Goal: Task Accomplishment & Management: Manage account settings

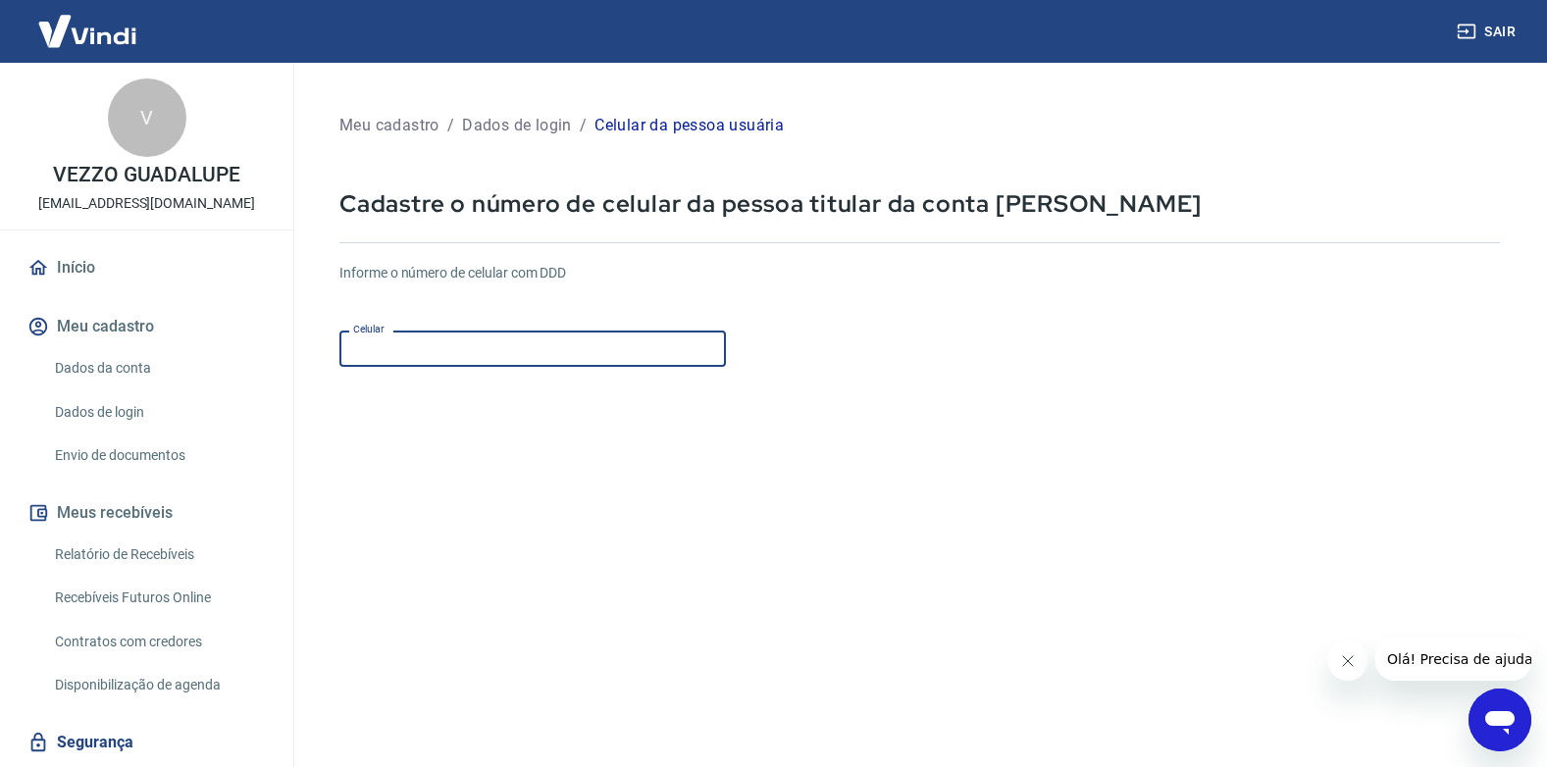
click at [569, 341] on input "Celular" at bounding box center [533, 349] width 387 height 36
type input "[PHONE_NUMBER]"
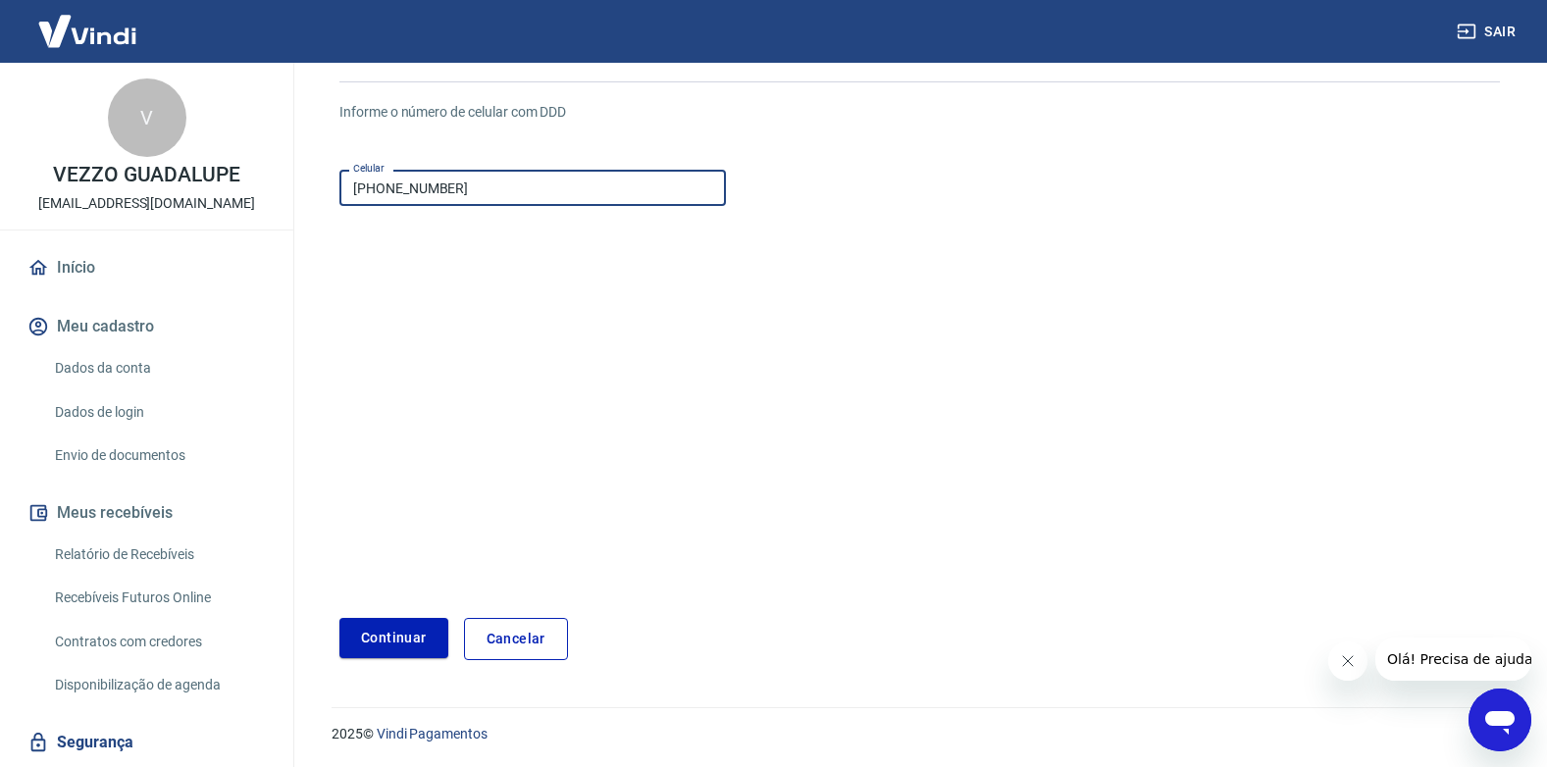
scroll to position [162, 0]
click at [418, 625] on button "Continuar" at bounding box center [394, 637] width 109 height 40
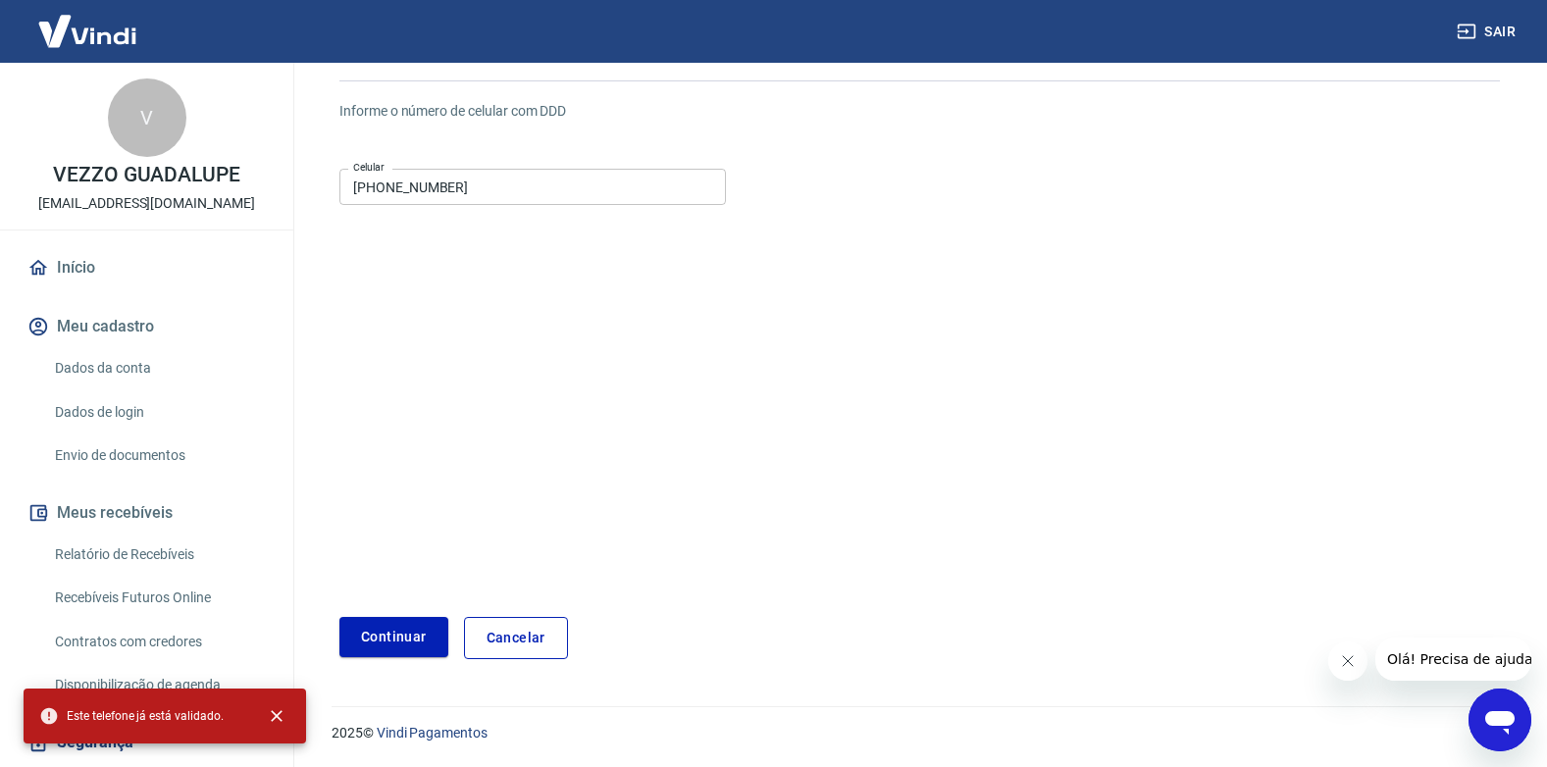
click at [501, 639] on link "Cancelar" at bounding box center [516, 638] width 104 height 42
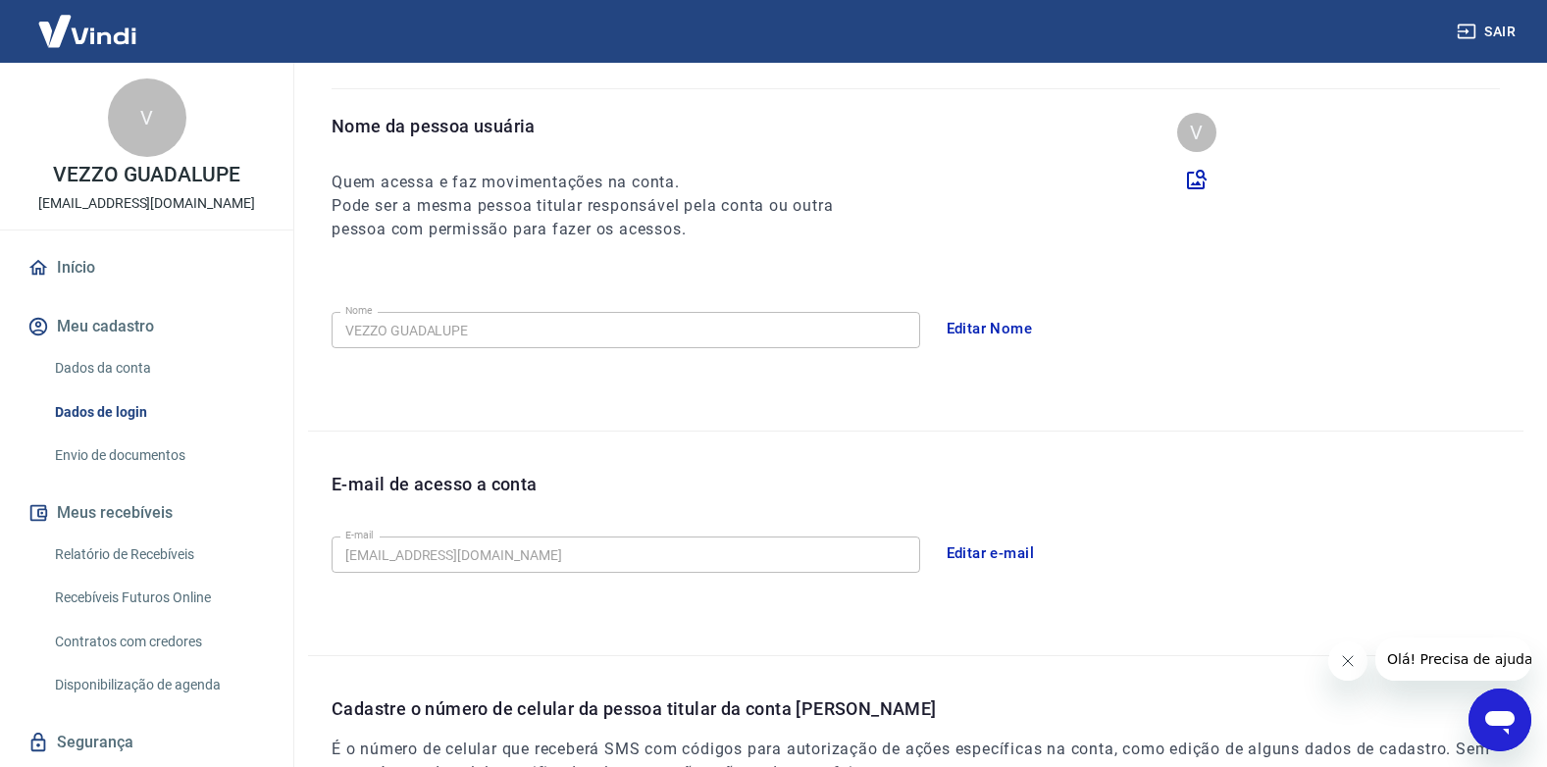
scroll to position [490, 0]
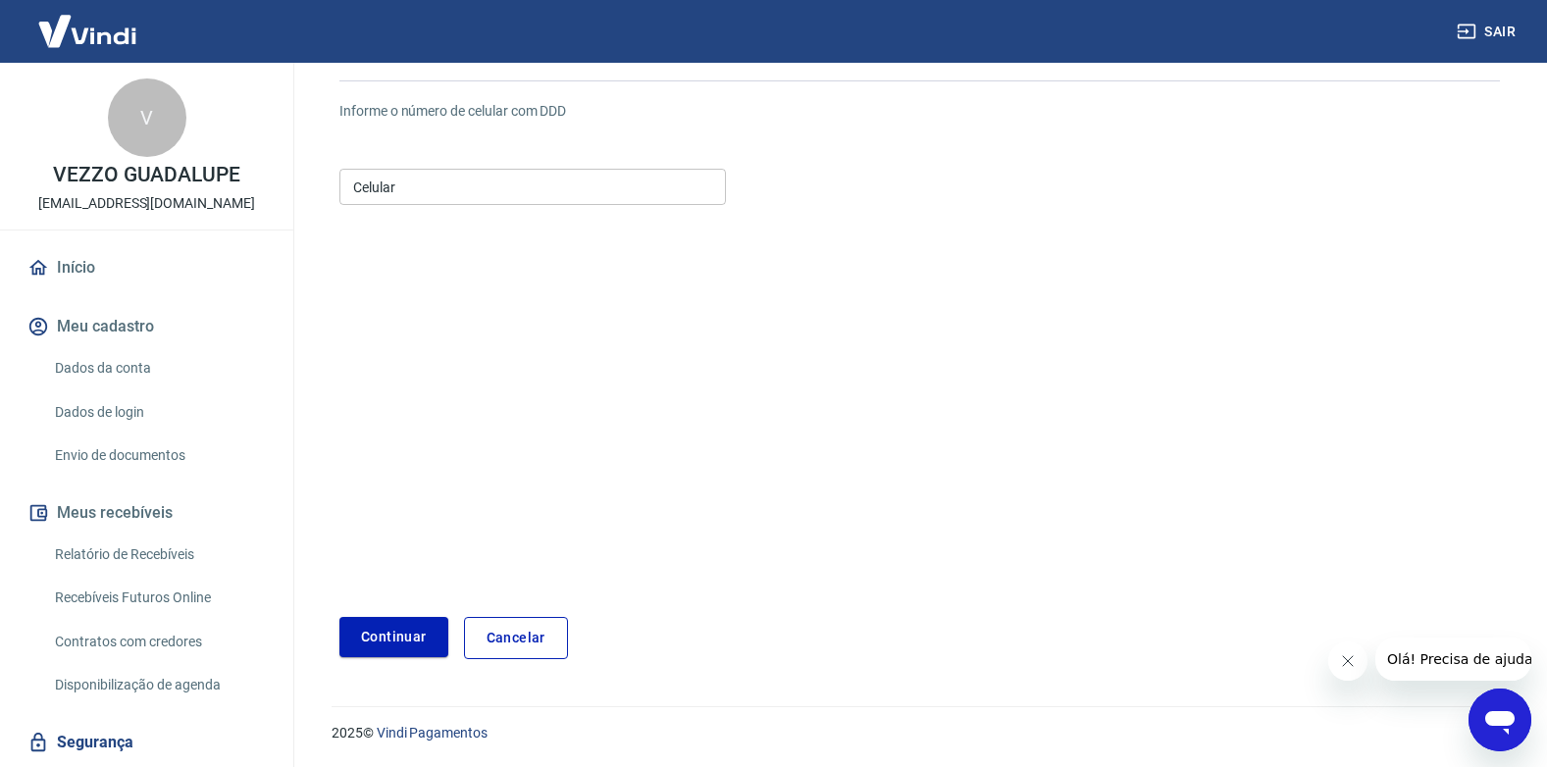
scroll to position [162, 0]
